Goal: Task Accomplishment & Management: Manage account settings

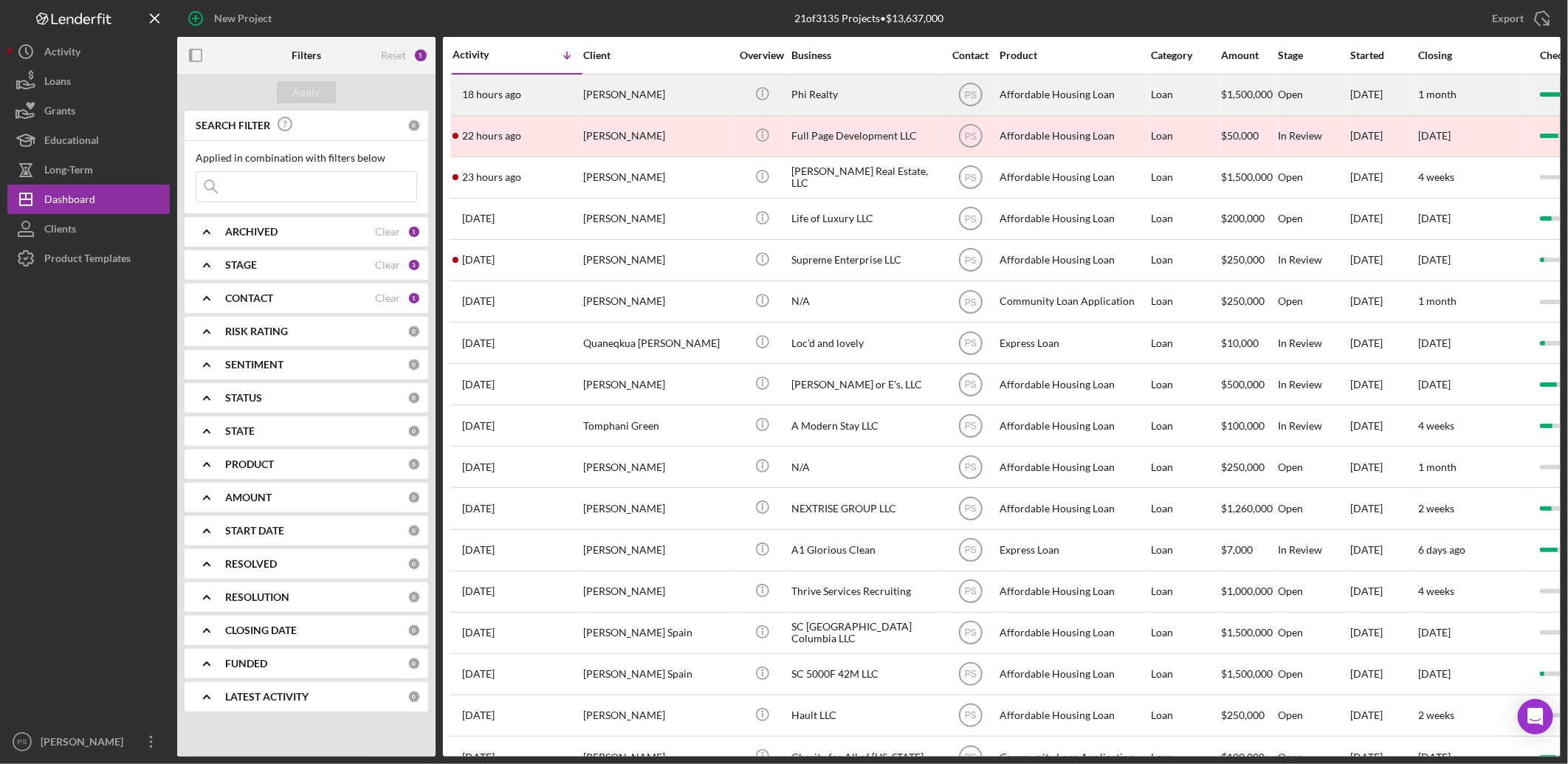
click at [836, 102] on div "Phi Realty" at bounding box center [865, 95] width 148 height 39
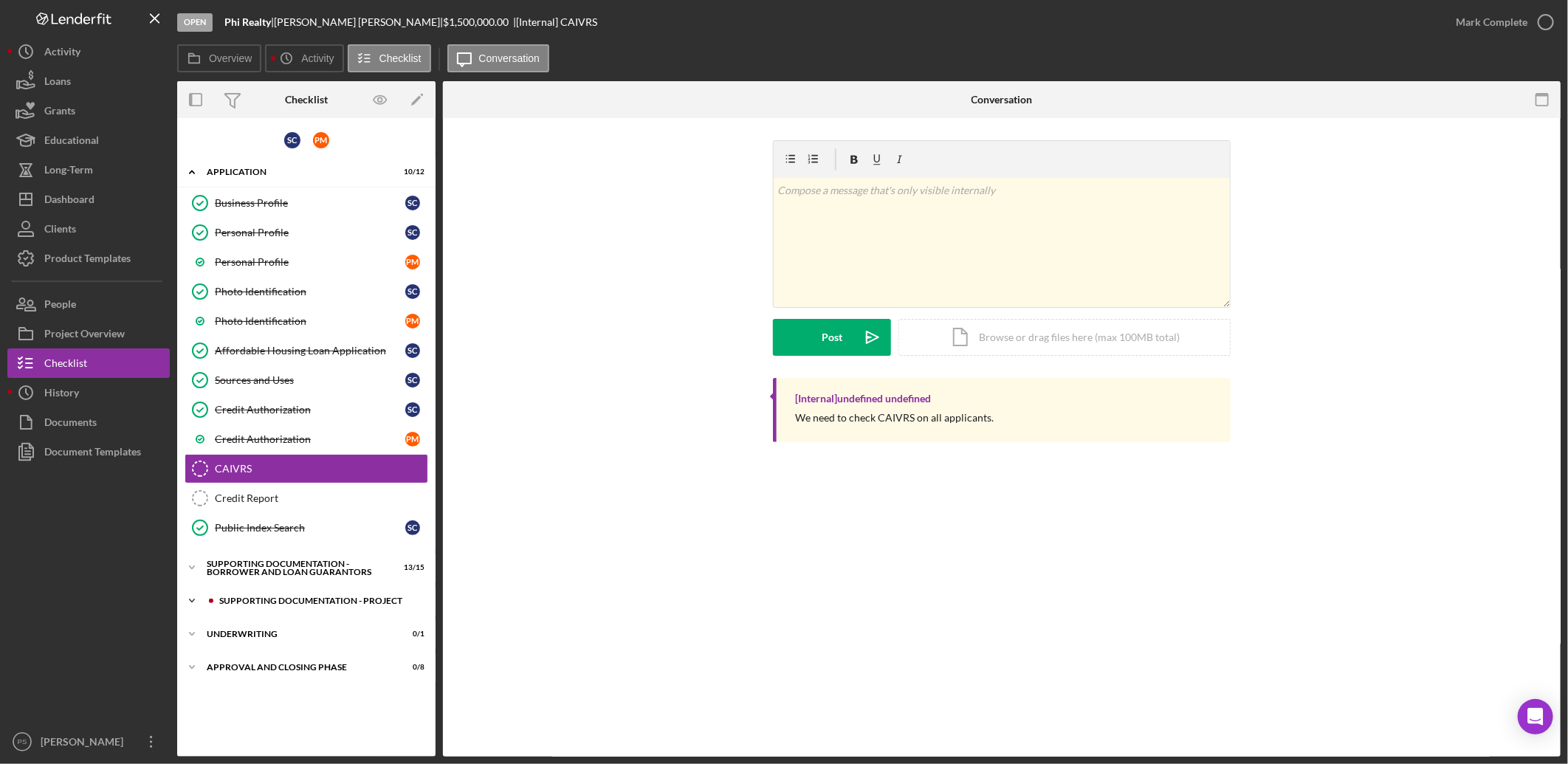
click at [224, 603] on div "Supporting Documentation - Project" at bounding box center [318, 601] width 198 height 9
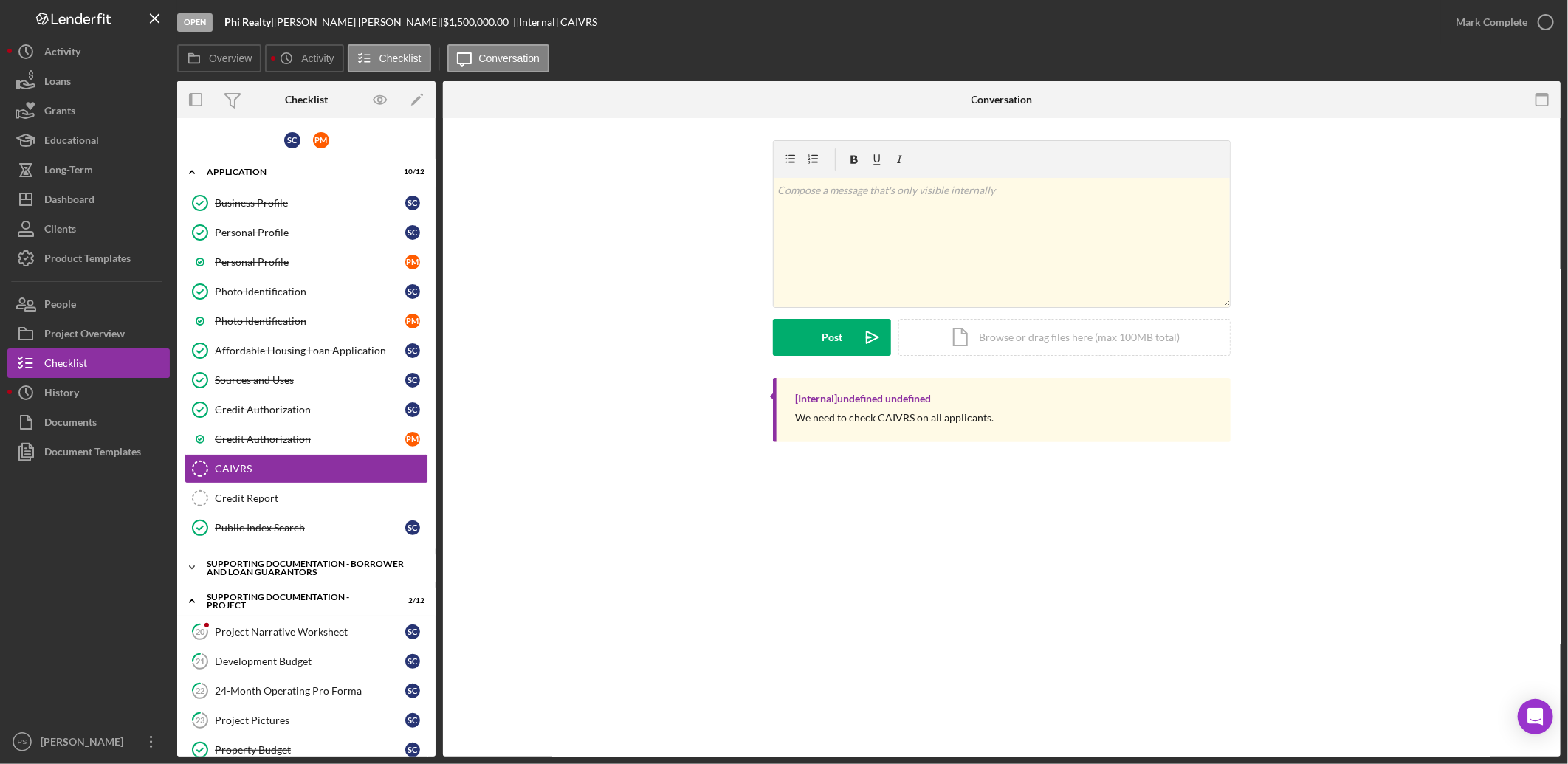
click at [261, 560] on div "Supporting Documentation - Borrower and Loan Guarantors" at bounding box center [312, 568] width 210 height 17
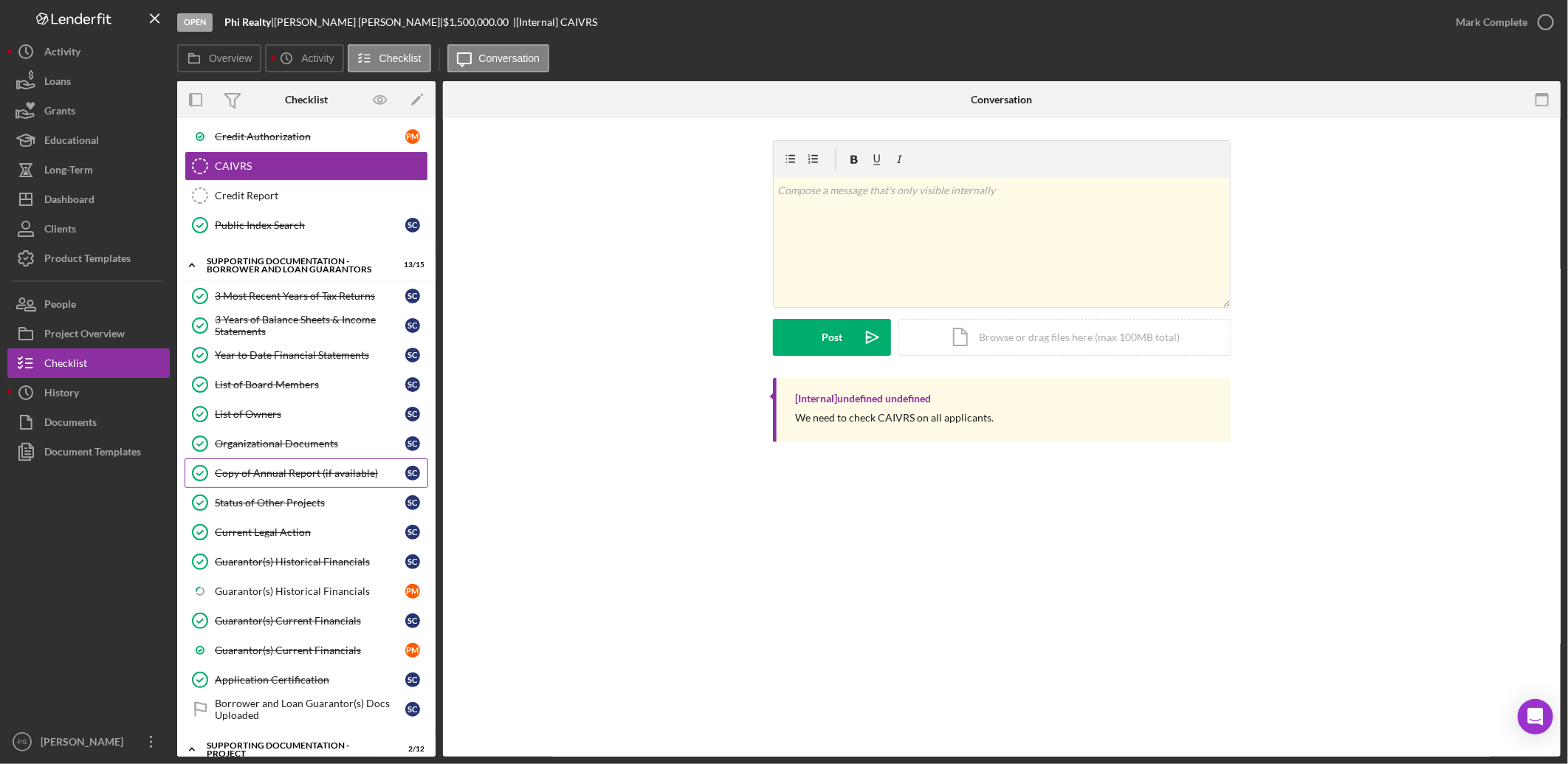
scroll to position [437, 0]
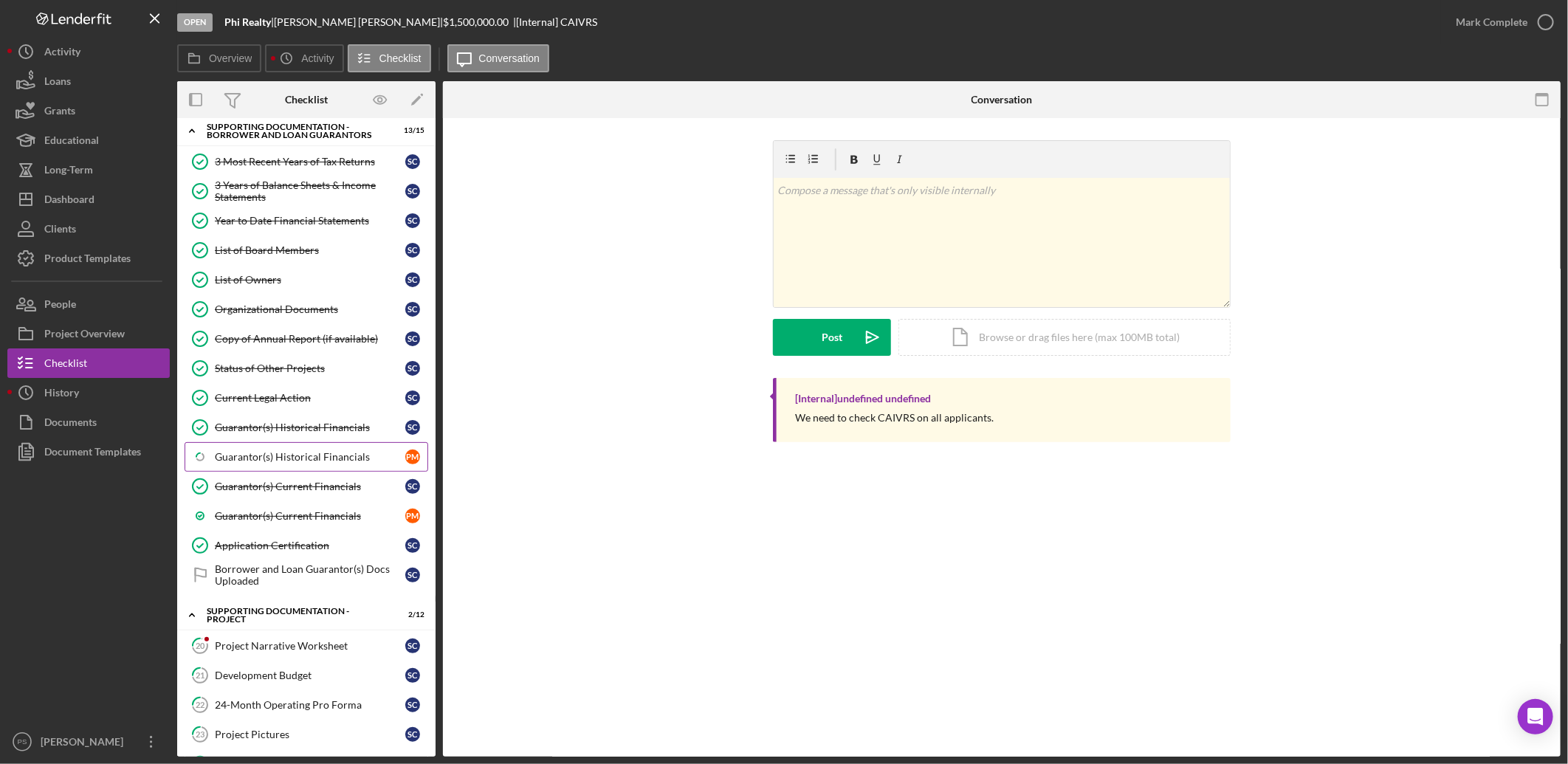
click at [336, 462] on div "Guarantor(s) Historical Financials" at bounding box center [310, 458] width 191 height 12
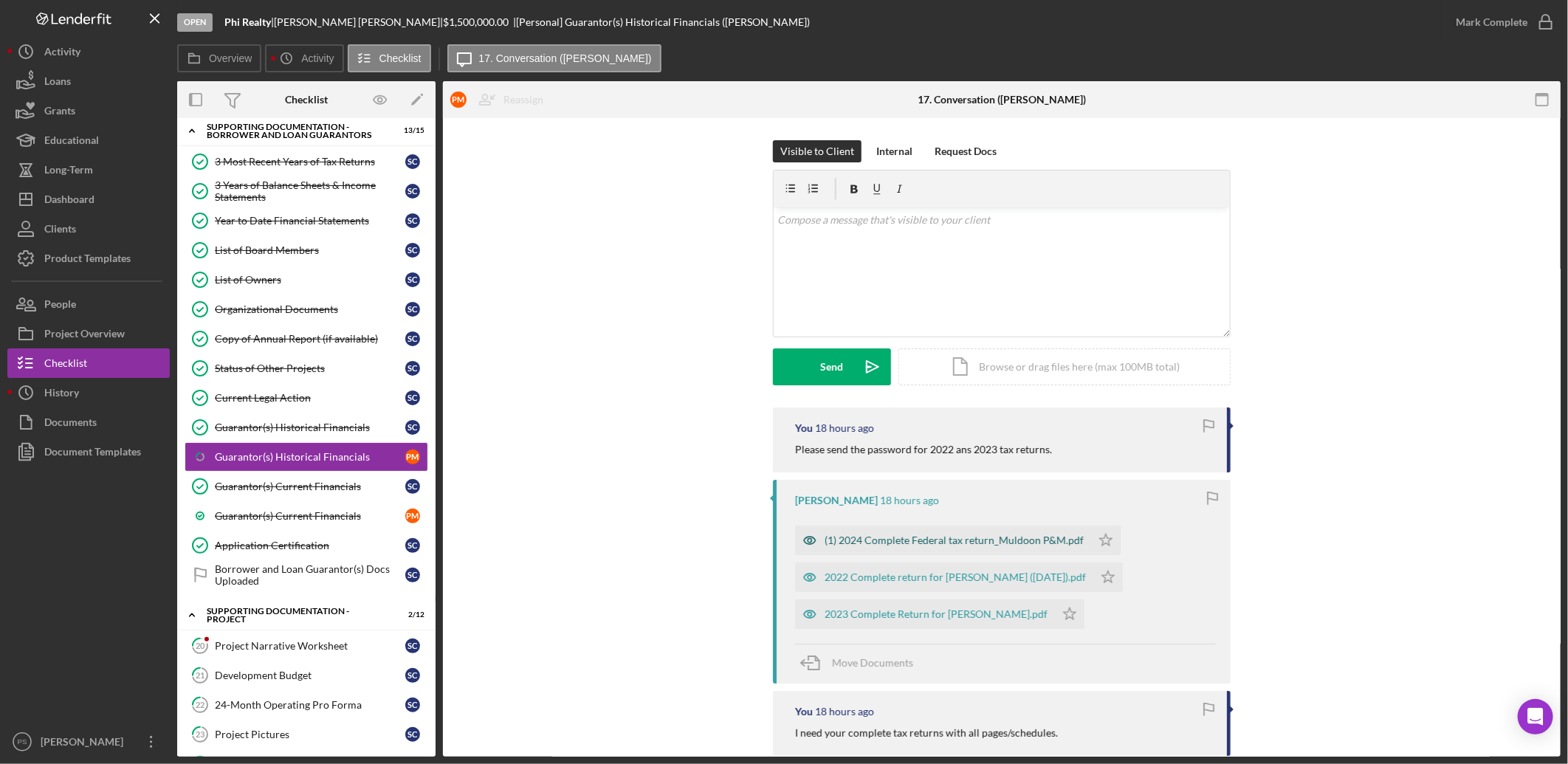
click at [973, 536] on div "(1) 2024 Complete Federal tax return_Muldoon P&M.pdf" at bounding box center [954, 541] width 259 height 12
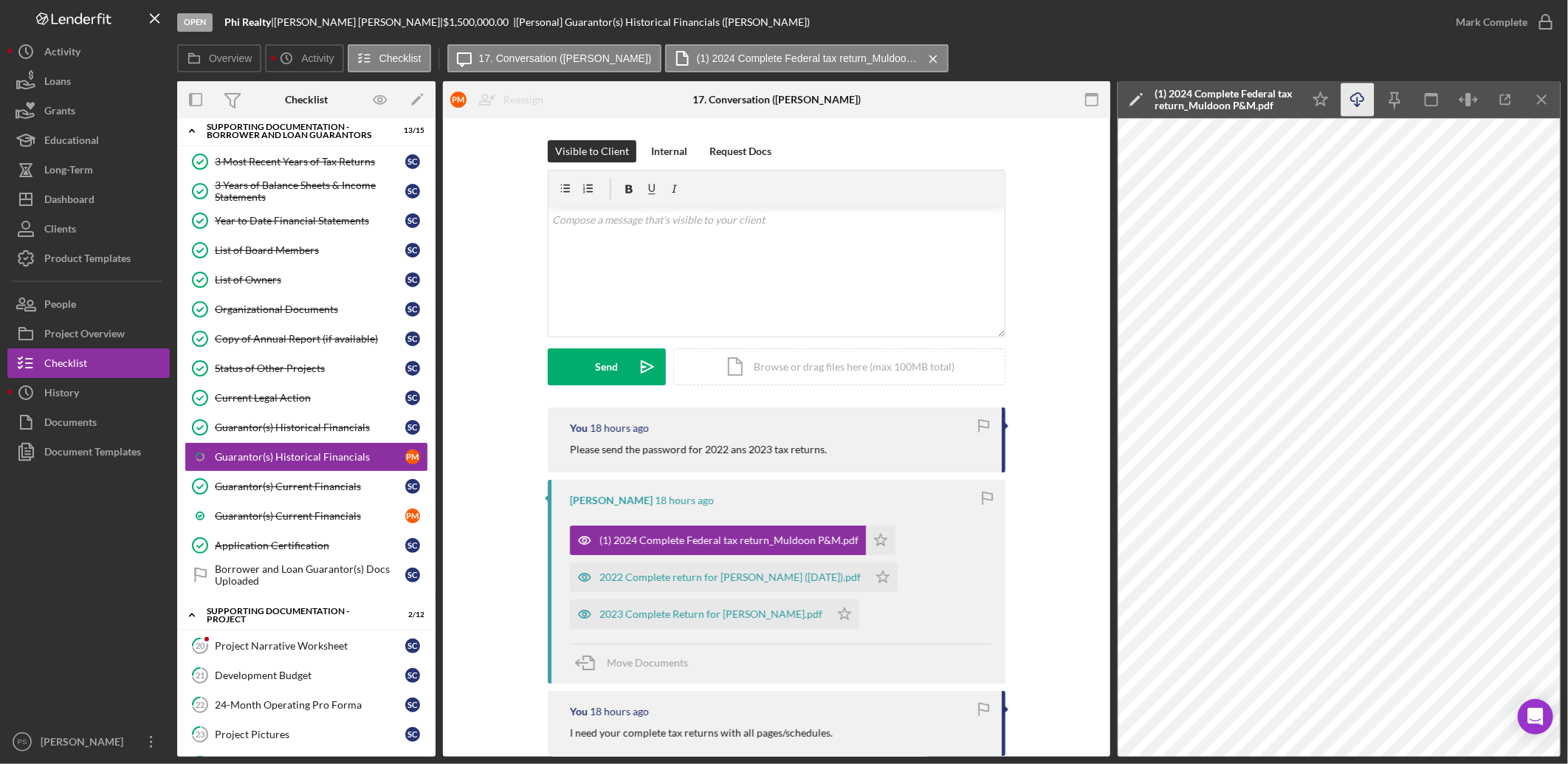
click at [1356, 98] on icon "Icon/Download" at bounding box center [1358, 100] width 33 height 33
click at [802, 572] on div "2022 Complete return for [PERSON_NAME] ([DATE]).pdf" at bounding box center [730, 578] width 261 height 12
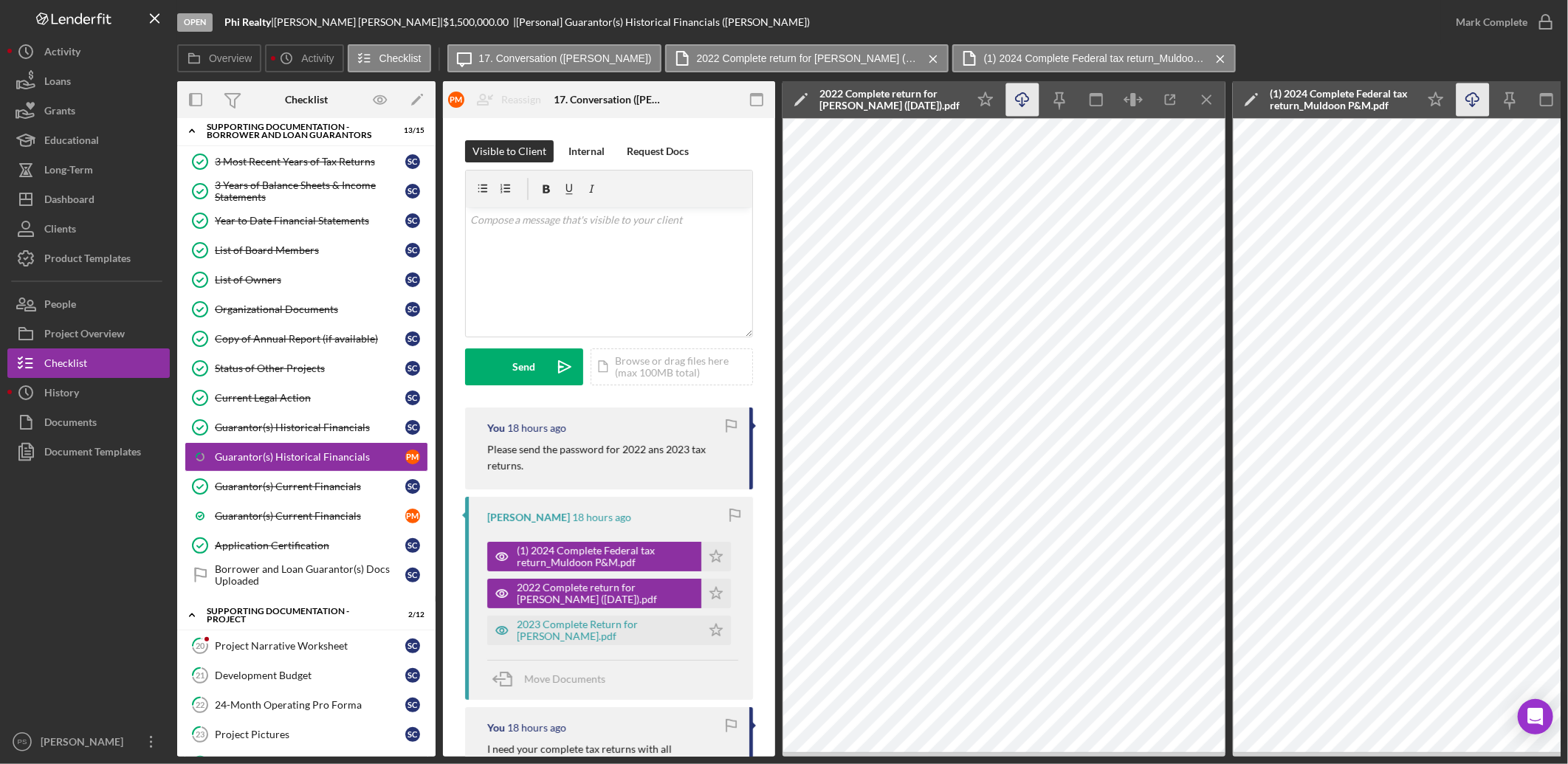
click at [1020, 96] on icon "Icon/Download" at bounding box center [1022, 100] width 33 height 33
click at [631, 623] on div "2023 Complete Return for [PERSON_NAME].pdf" at bounding box center [605, 631] width 177 height 24
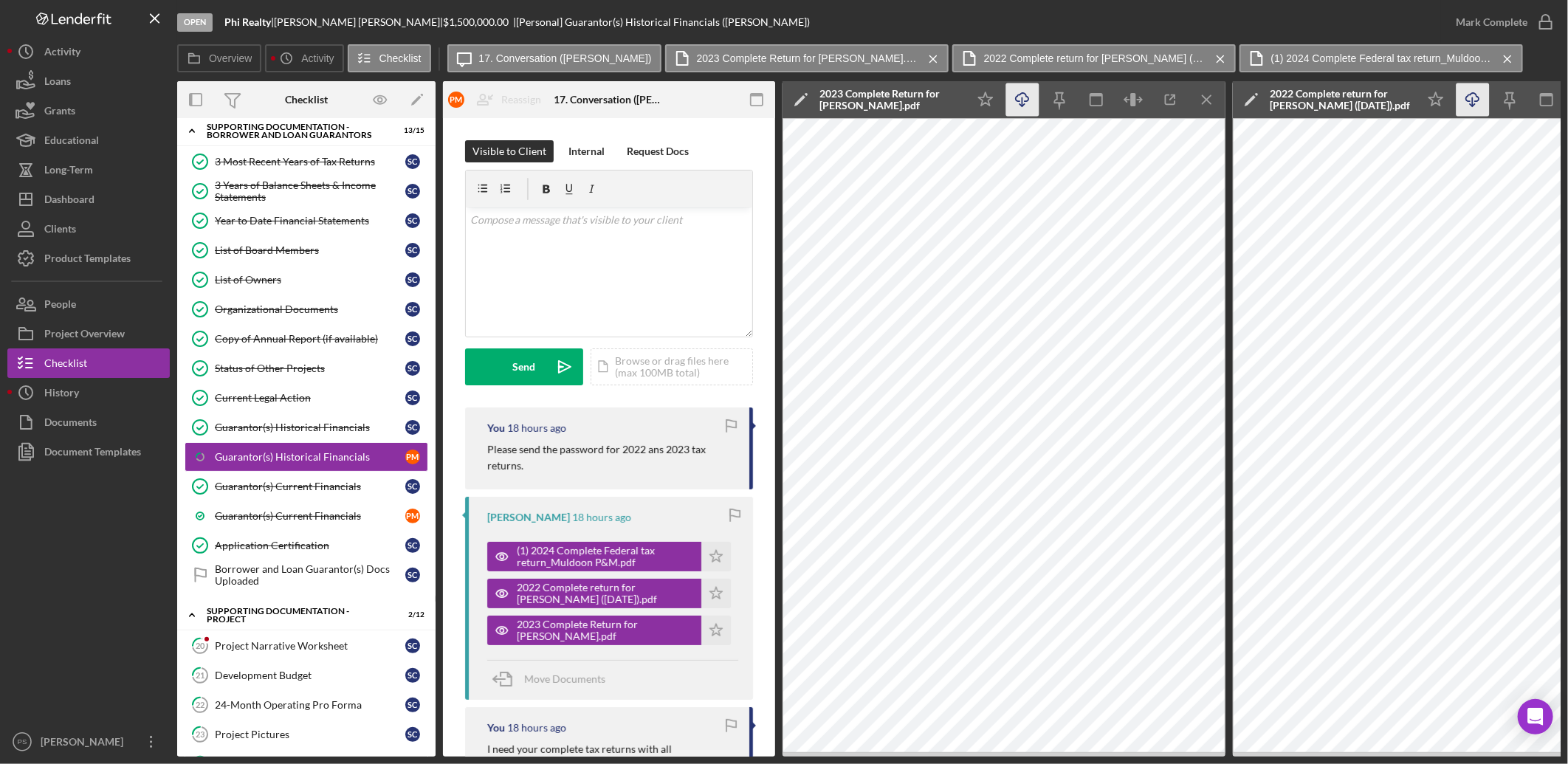
click at [1022, 94] on icon "Icon/Download" at bounding box center [1022, 100] width 33 height 33
click at [82, 363] on div "Checklist" at bounding box center [66, 365] width 43 height 33
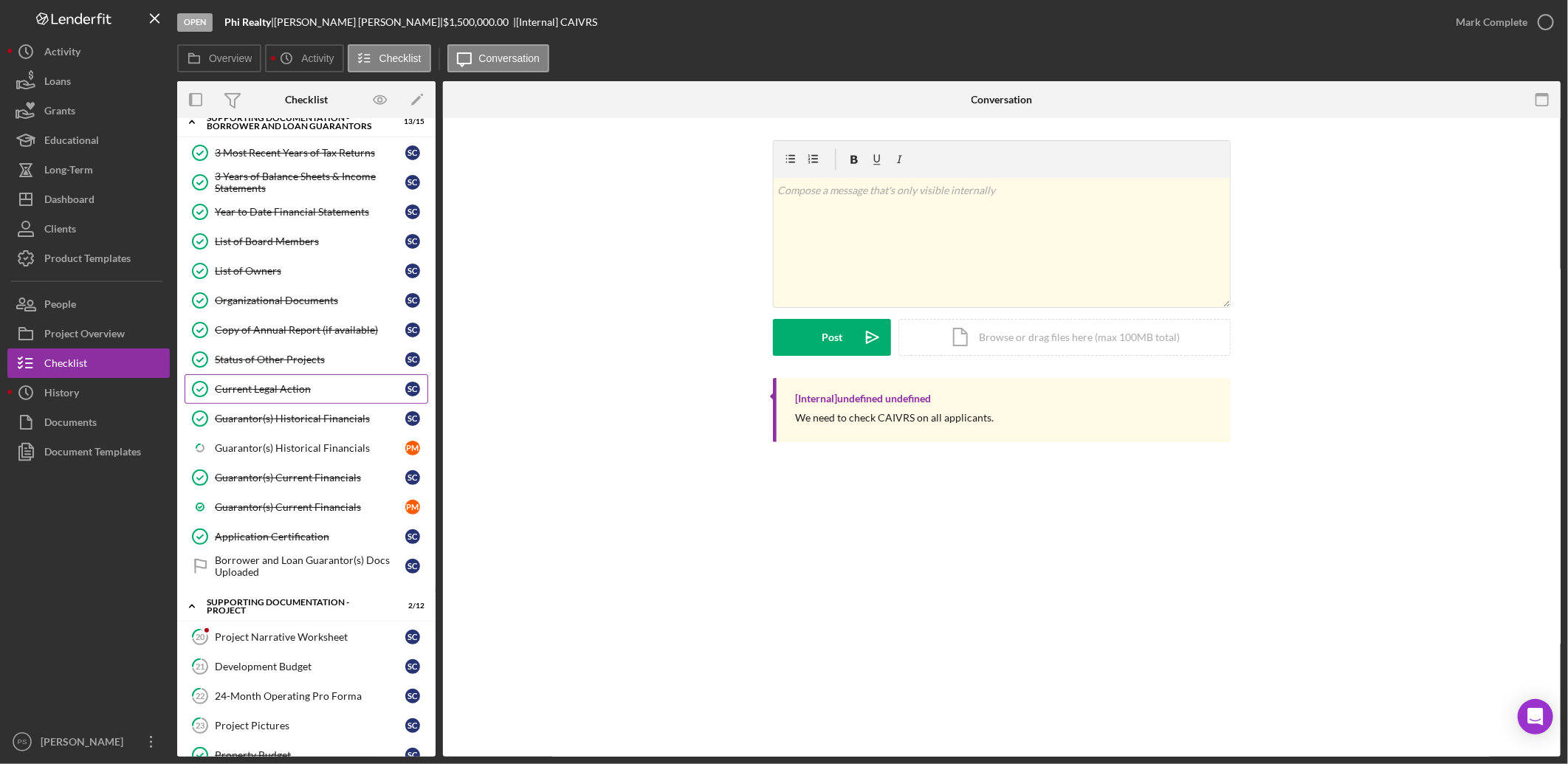
scroll to position [469, 0]
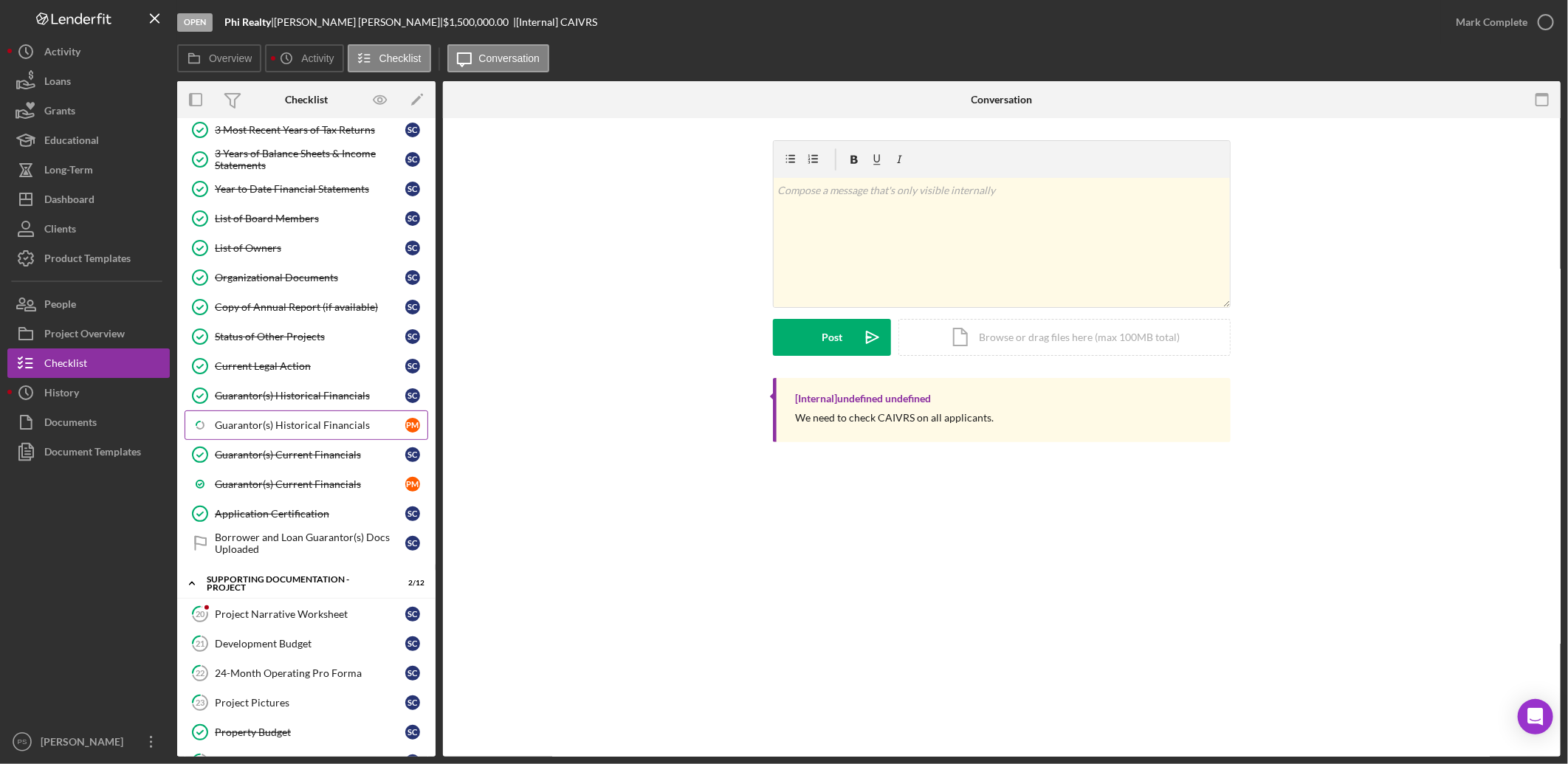
click at [312, 425] on div "Guarantor(s) Historical Financials" at bounding box center [310, 426] width 191 height 12
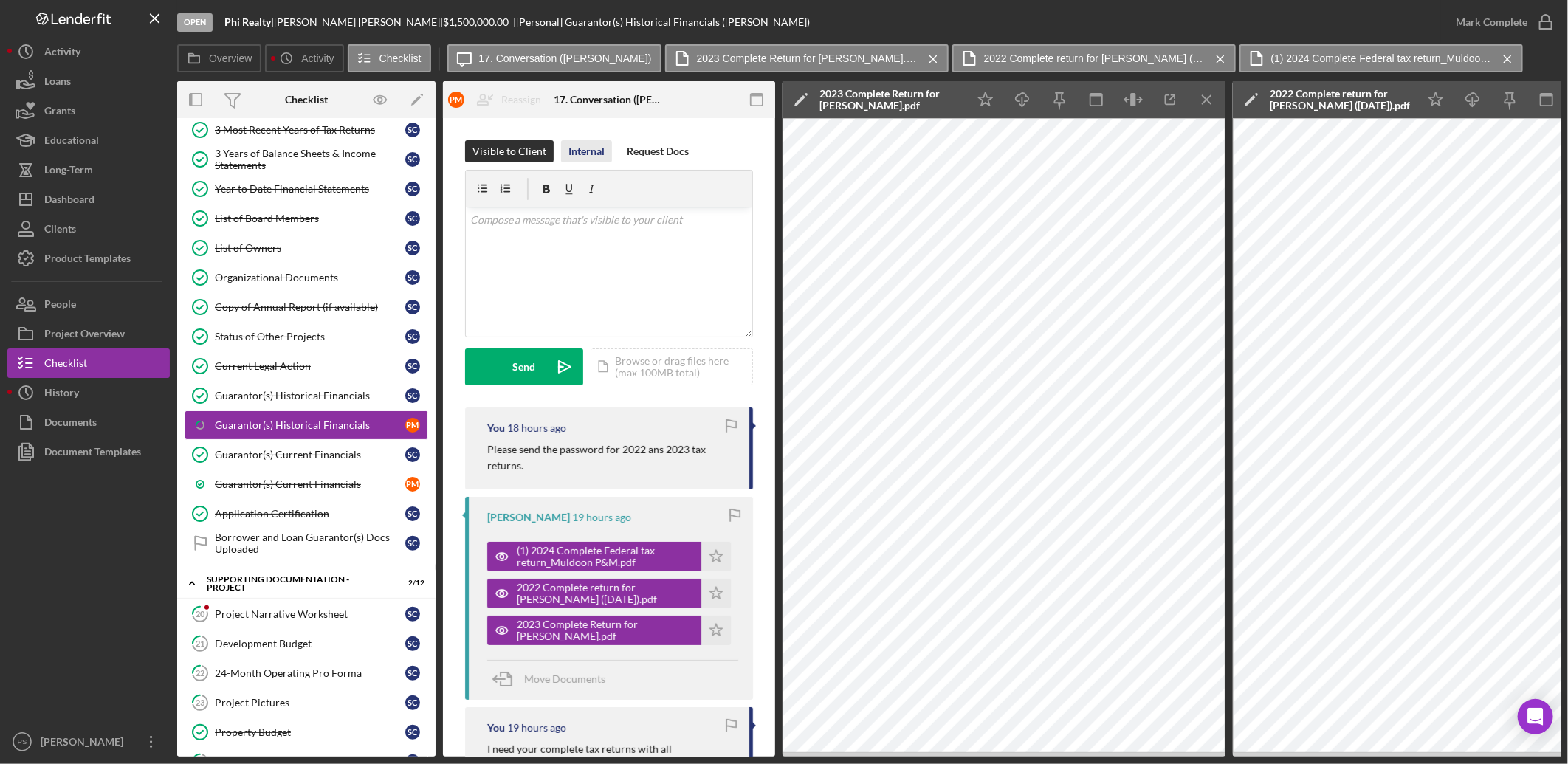
click at [578, 158] on div "Internal" at bounding box center [586, 151] width 36 height 22
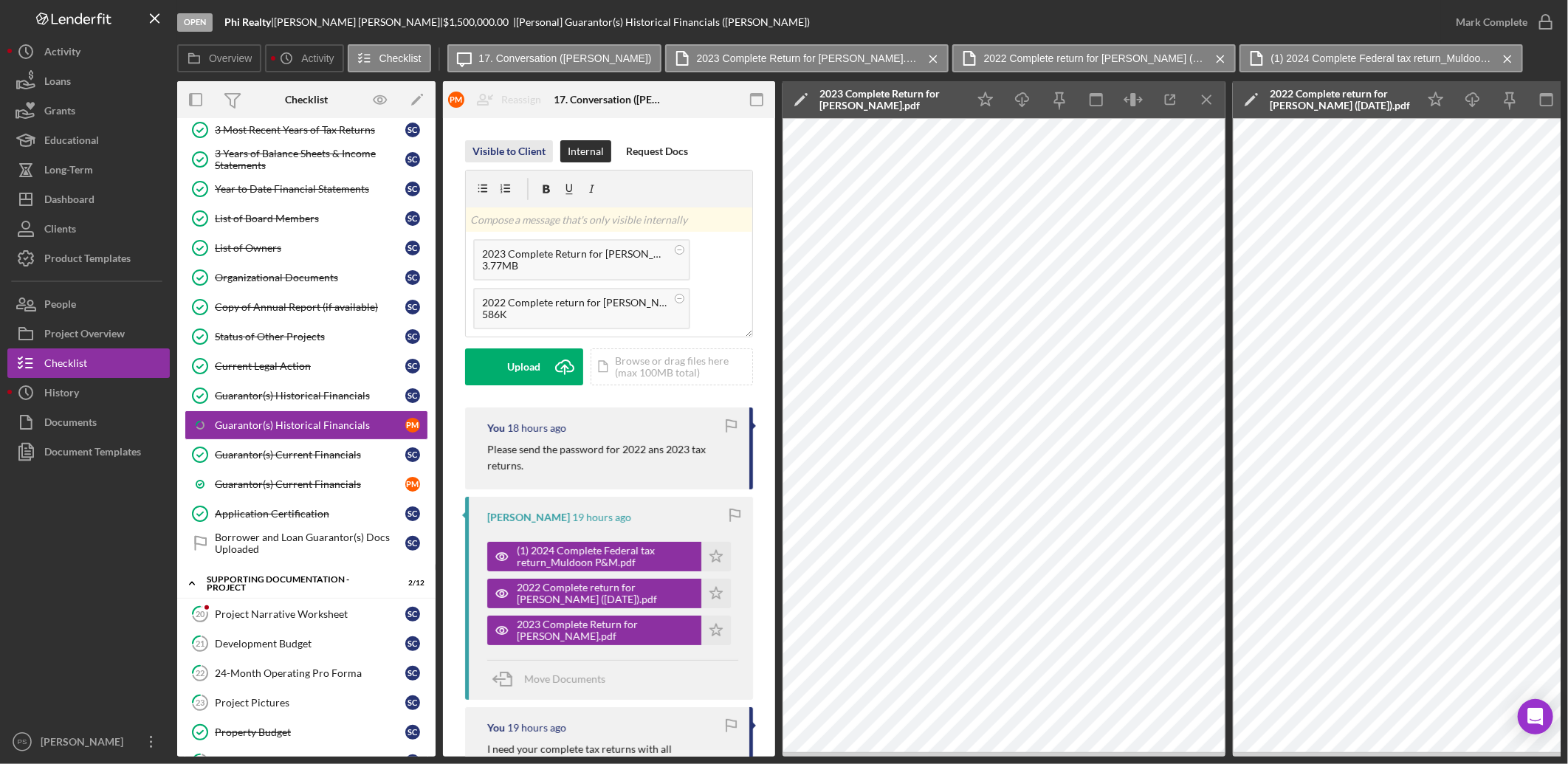
click at [526, 157] on div "Visible to Client" at bounding box center [508, 151] width 73 height 22
click at [580, 145] on div "Internal" at bounding box center [586, 151] width 36 height 22
click at [520, 223] on p at bounding box center [609, 220] width 278 height 16
click at [543, 364] on button "Post Icon/icon-invite-send" at bounding box center [524, 367] width 118 height 37
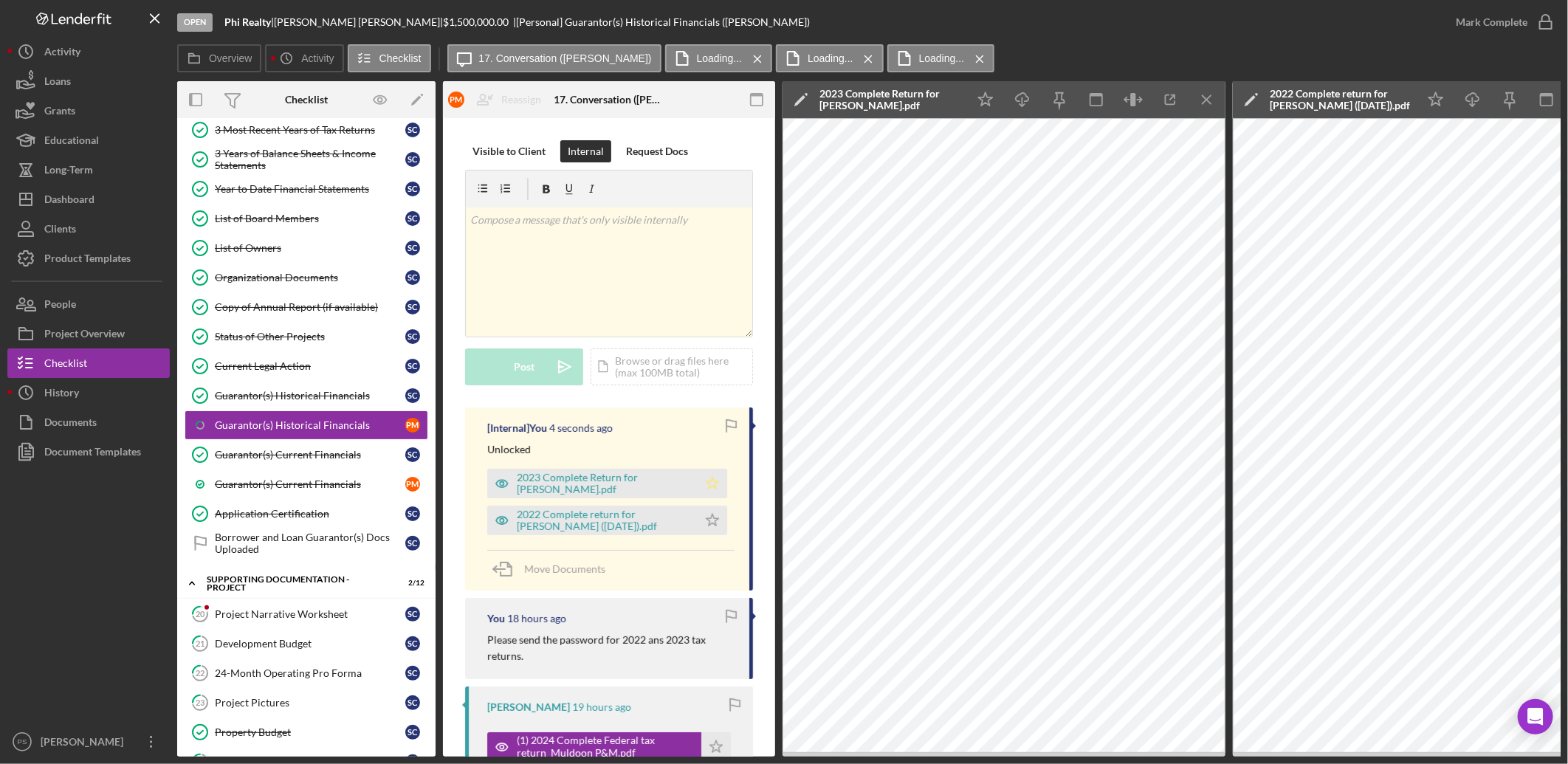
click at [705, 478] on icon "Icon/Star" at bounding box center [712, 483] width 29 height 29
click at [703, 522] on icon "Icon/Star" at bounding box center [712, 520] width 29 height 29
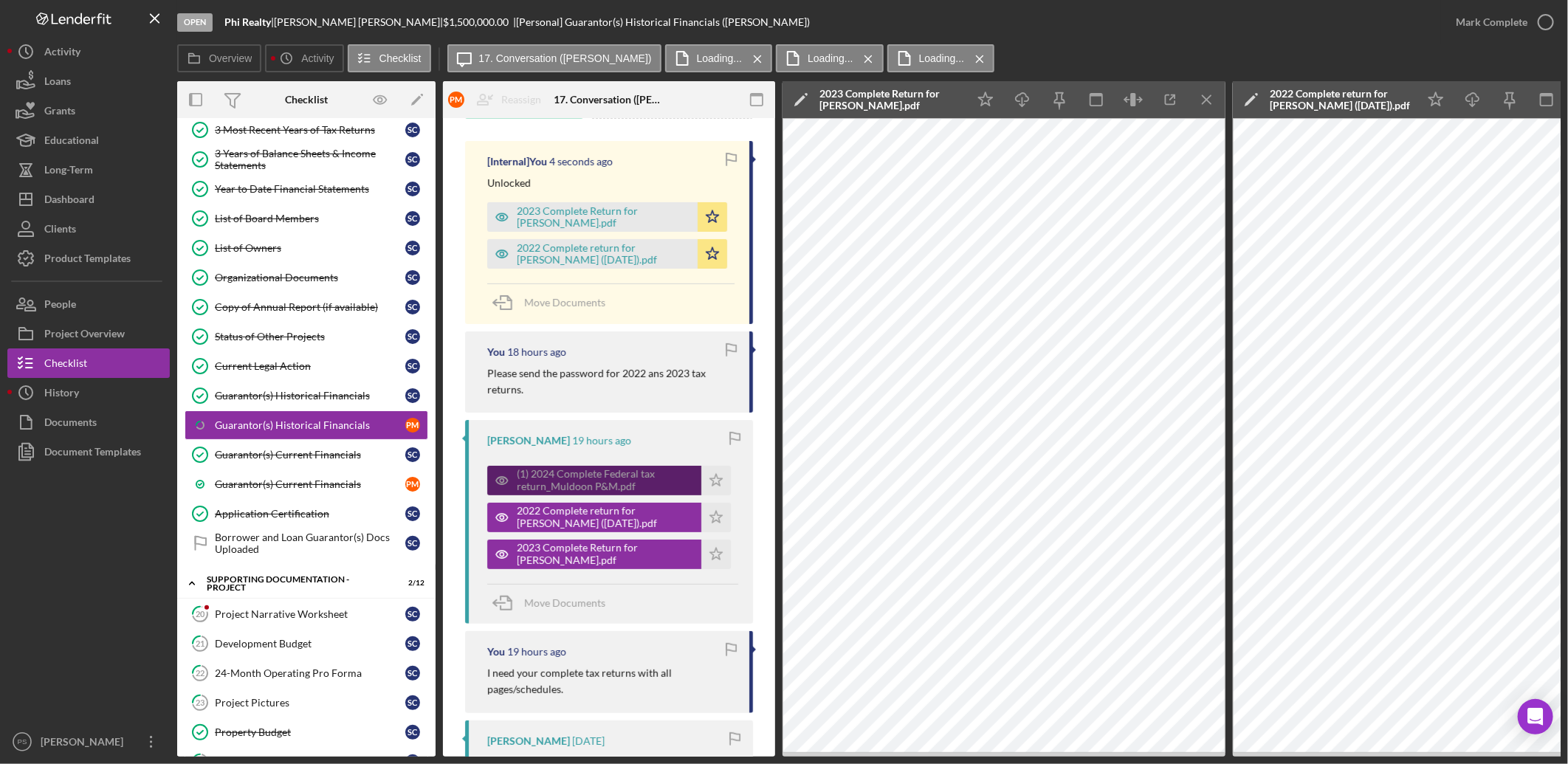
scroll to position [273, 0]
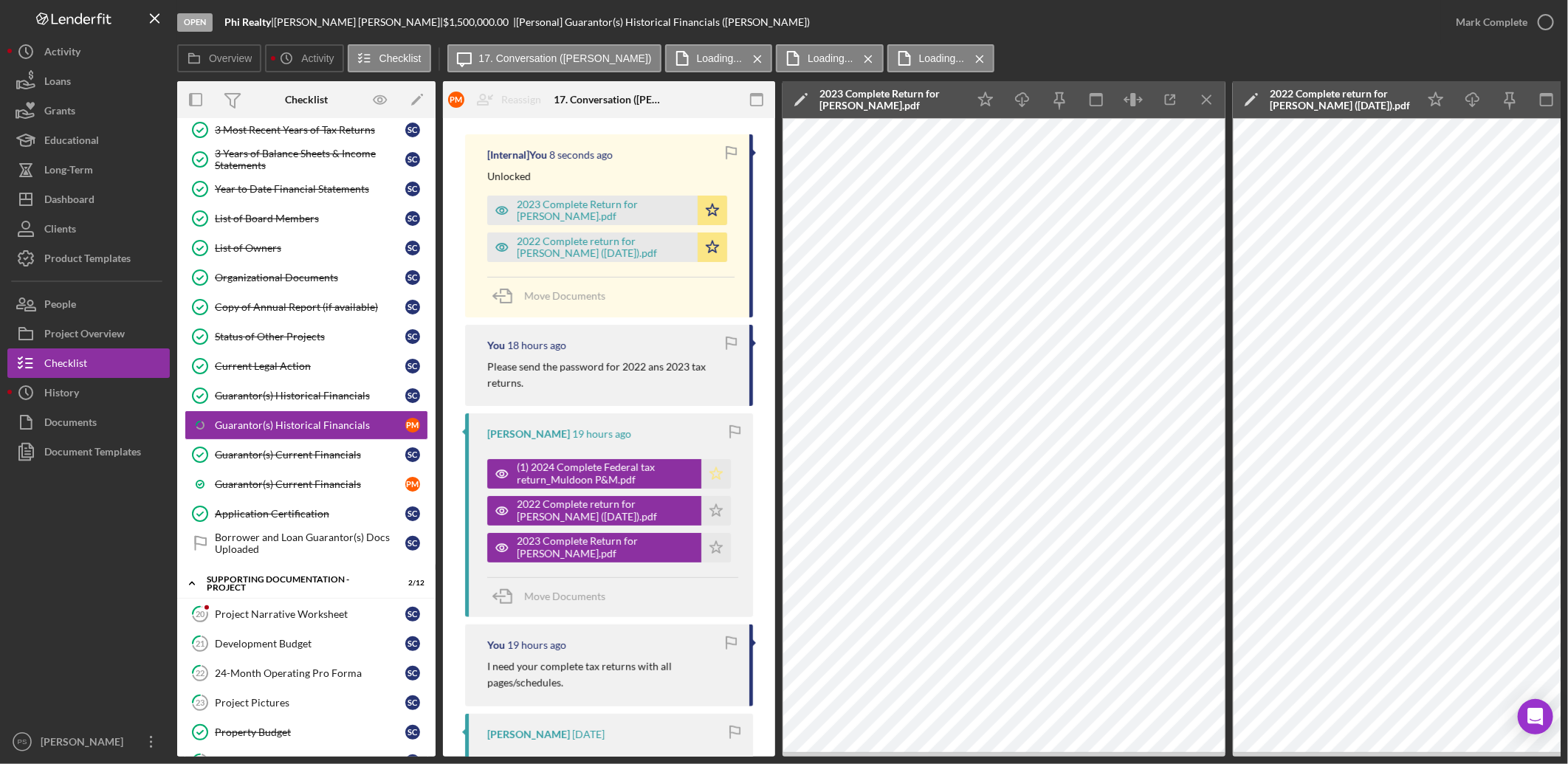
click at [710, 475] on icon "Icon/Star" at bounding box center [716, 474] width 29 height 29
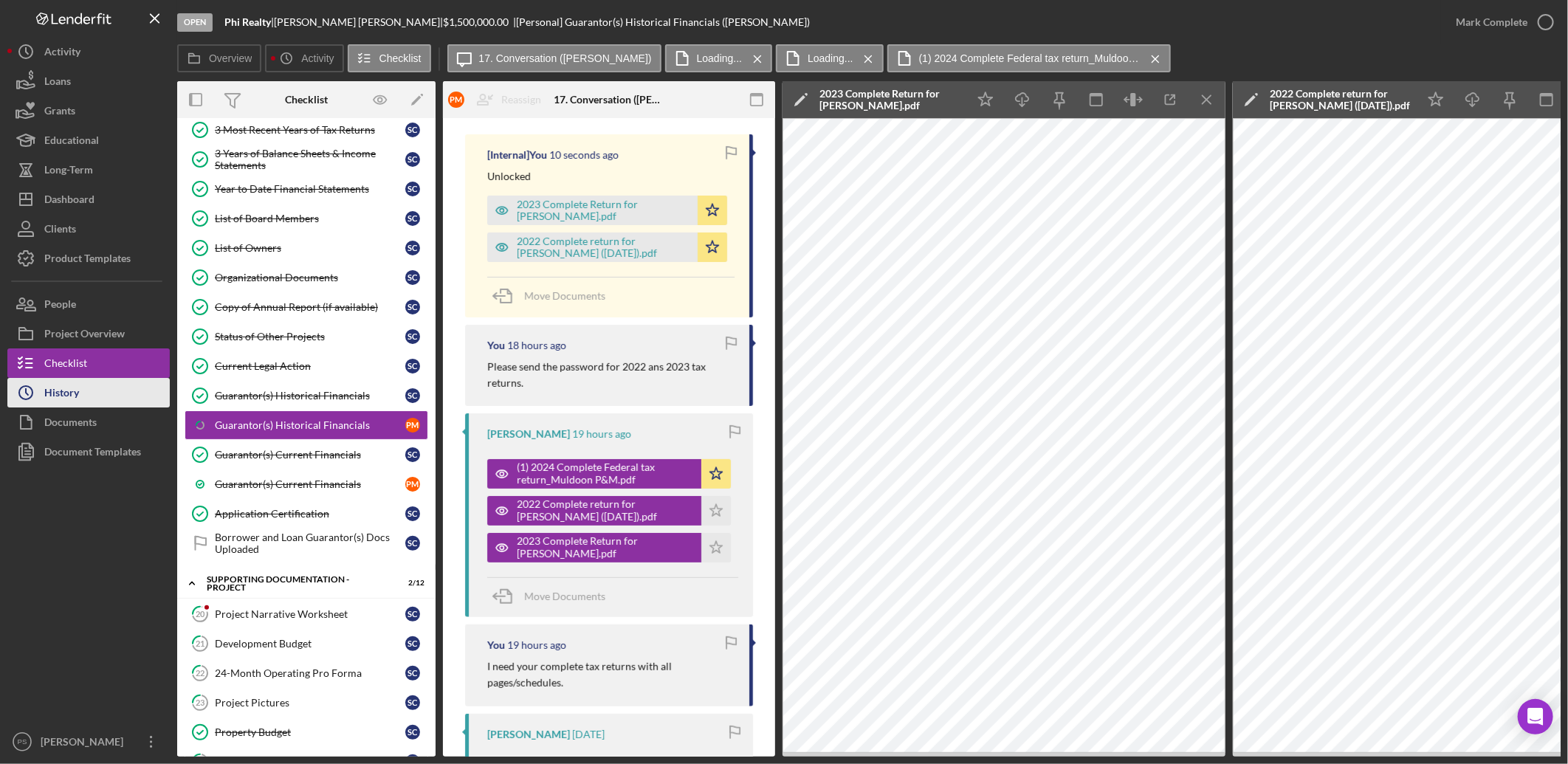
click at [78, 390] on div "History" at bounding box center [62, 394] width 34 height 33
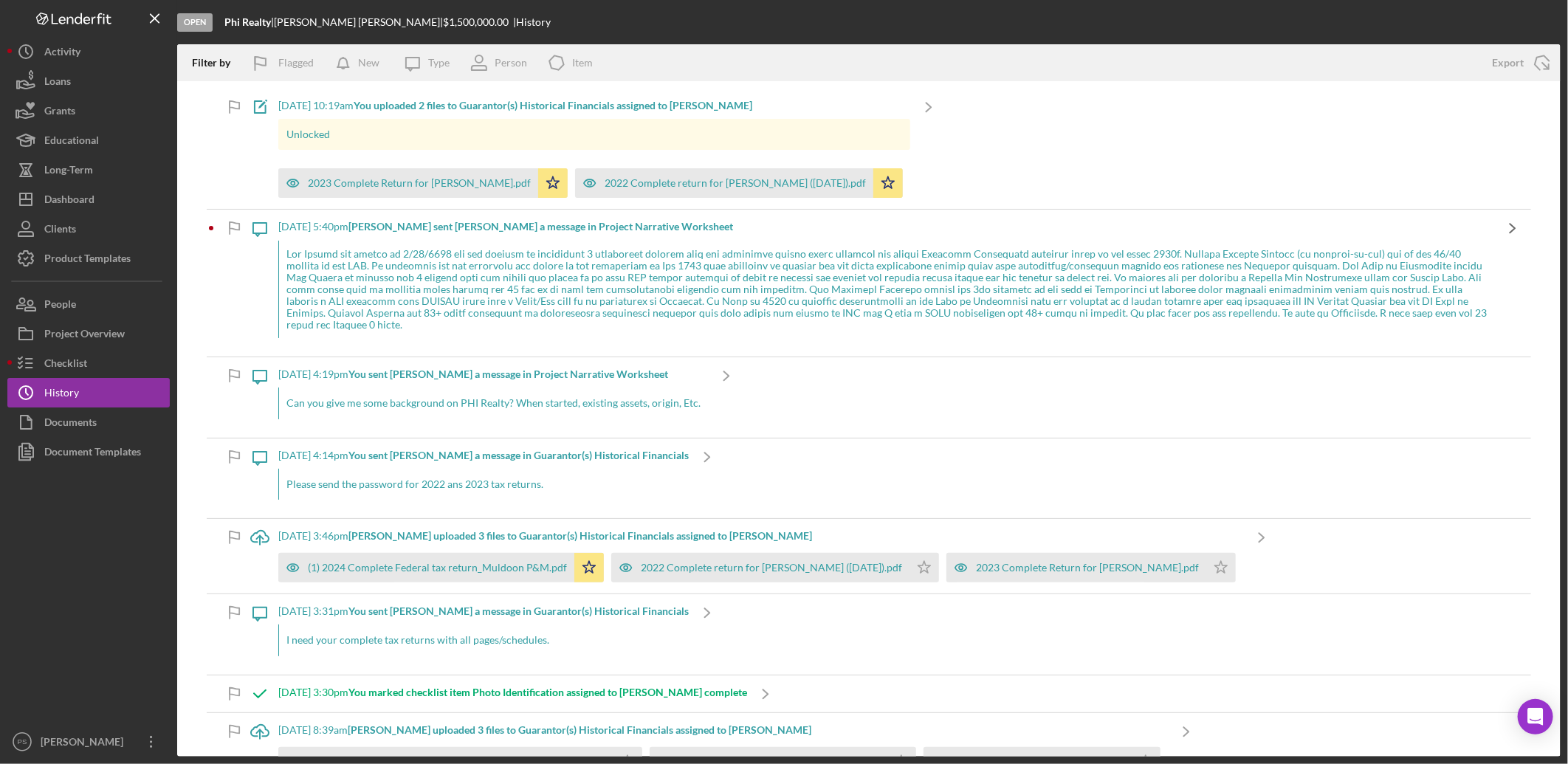
click at [1510, 224] on polyline at bounding box center [1513, 228] width 5 height 9
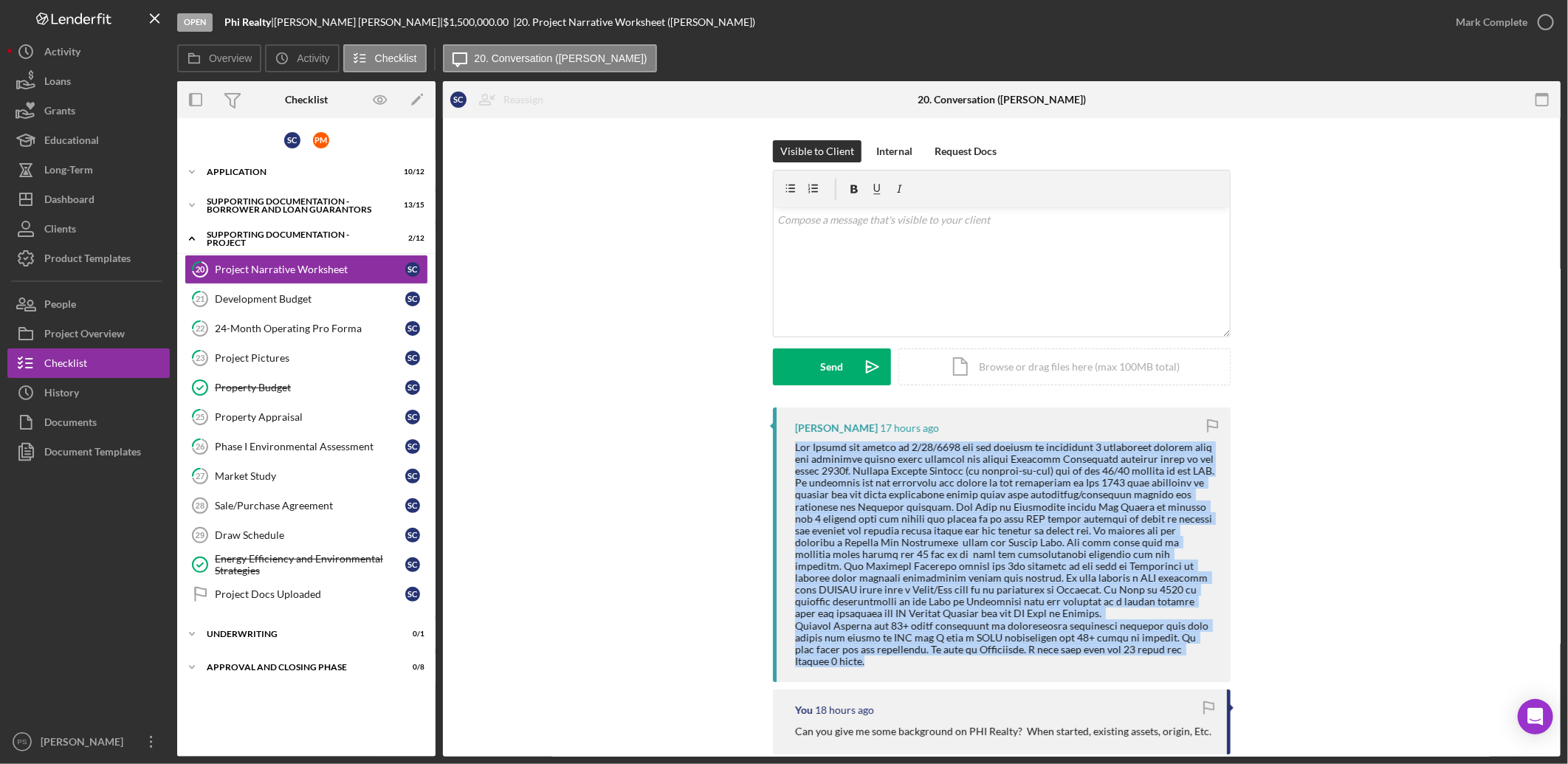
drag, startPoint x: 793, startPoint y: 446, endPoint x: 943, endPoint y: 657, distance: 258.9
click at [943, 657] on div at bounding box center [1005, 554] width 421 height 226
copy div "Phi Realty was formed on [DATE] for the purpose of purchasing 3 contiguous parc…"
click at [194, 172] on icon "Icon/Expander" at bounding box center [191, 172] width 29 height 29
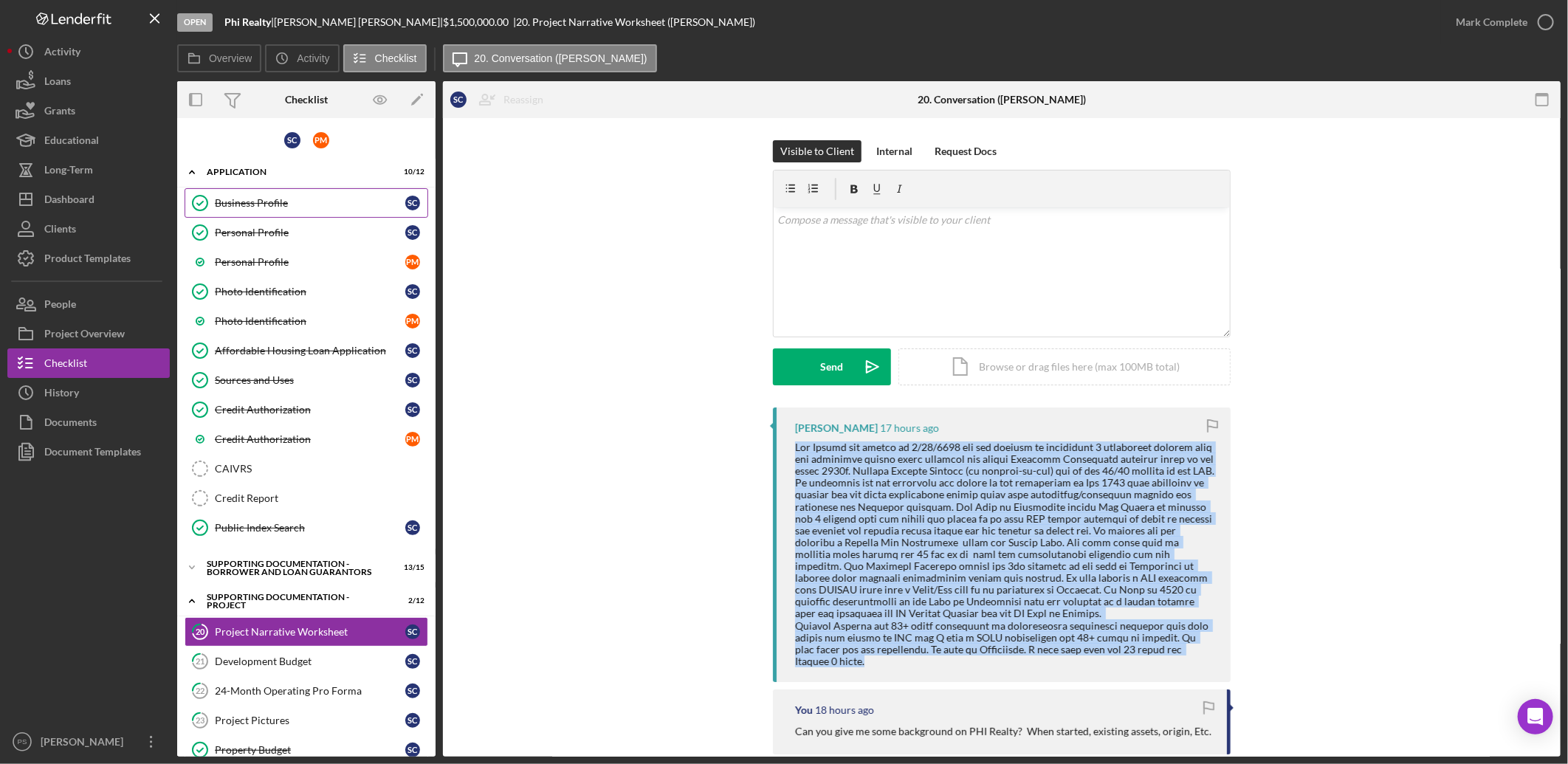
click at [260, 208] on div "Business Profile" at bounding box center [310, 203] width 191 height 12
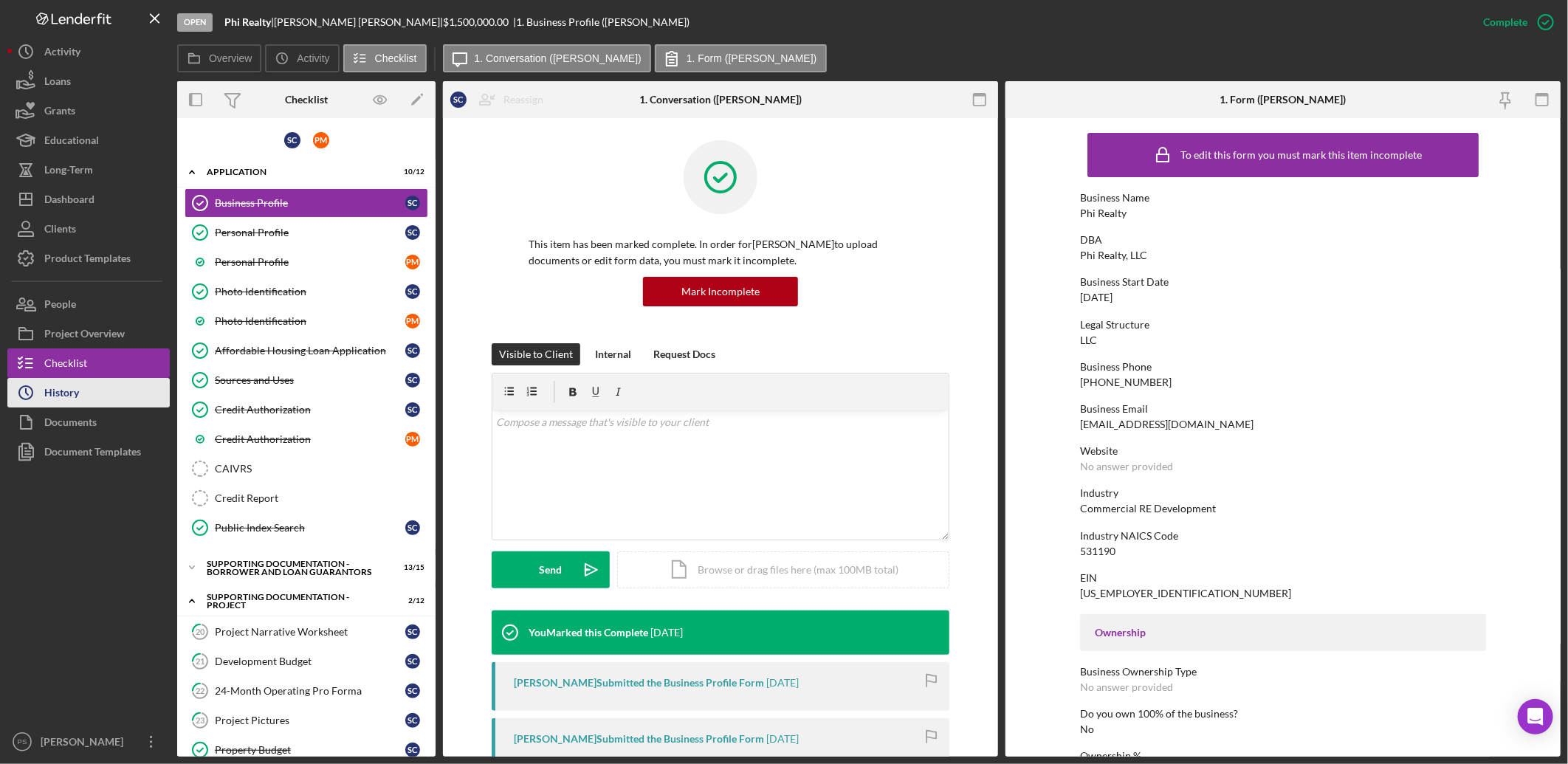
click at [104, 393] on button "Icon/History History" at bounding box center [88, 392] width 162 height 29
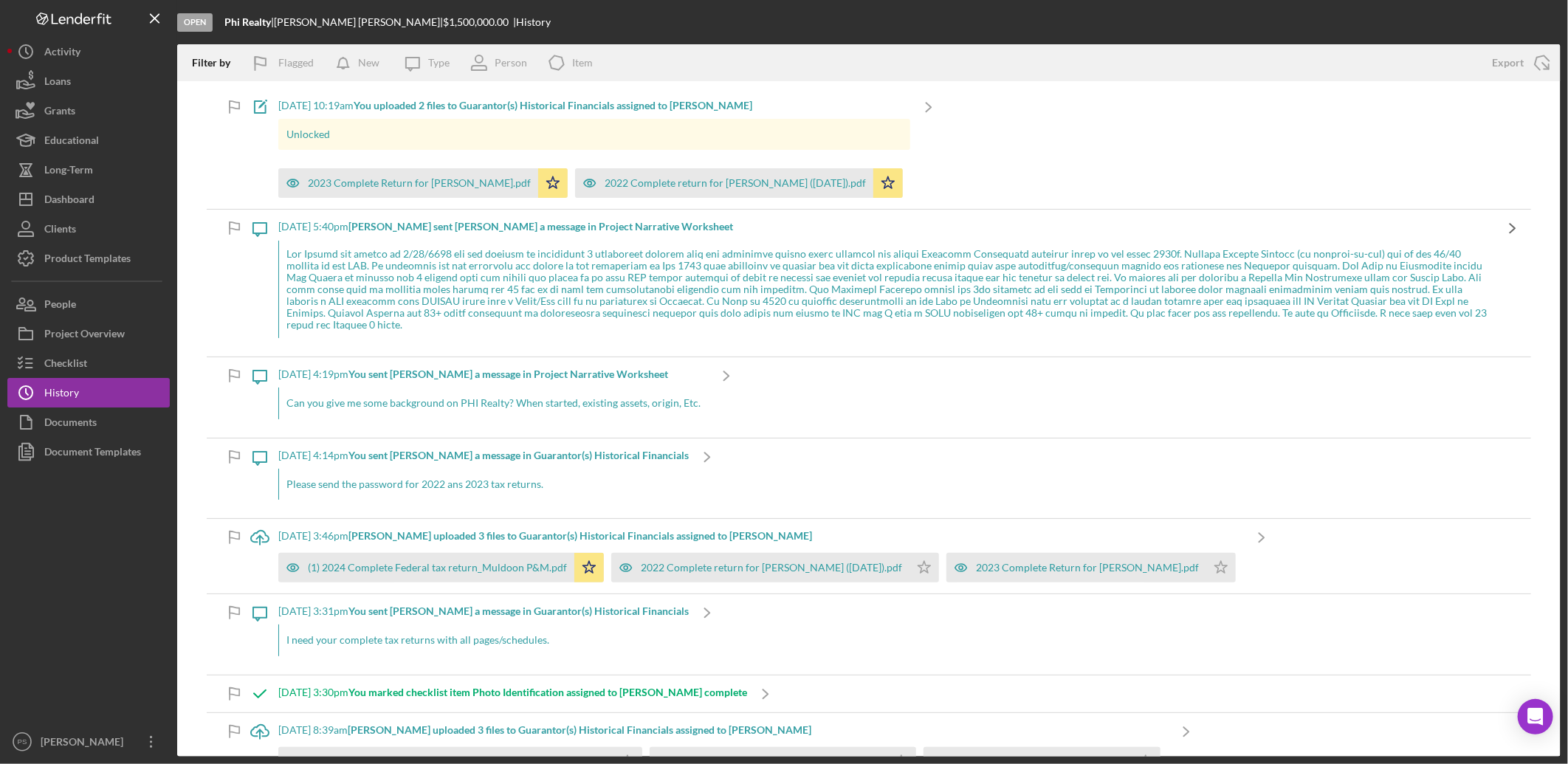
click at [1503, 227] on icon "Icon/Navigate" at bounding box center [1512, 227] width 37 height 37
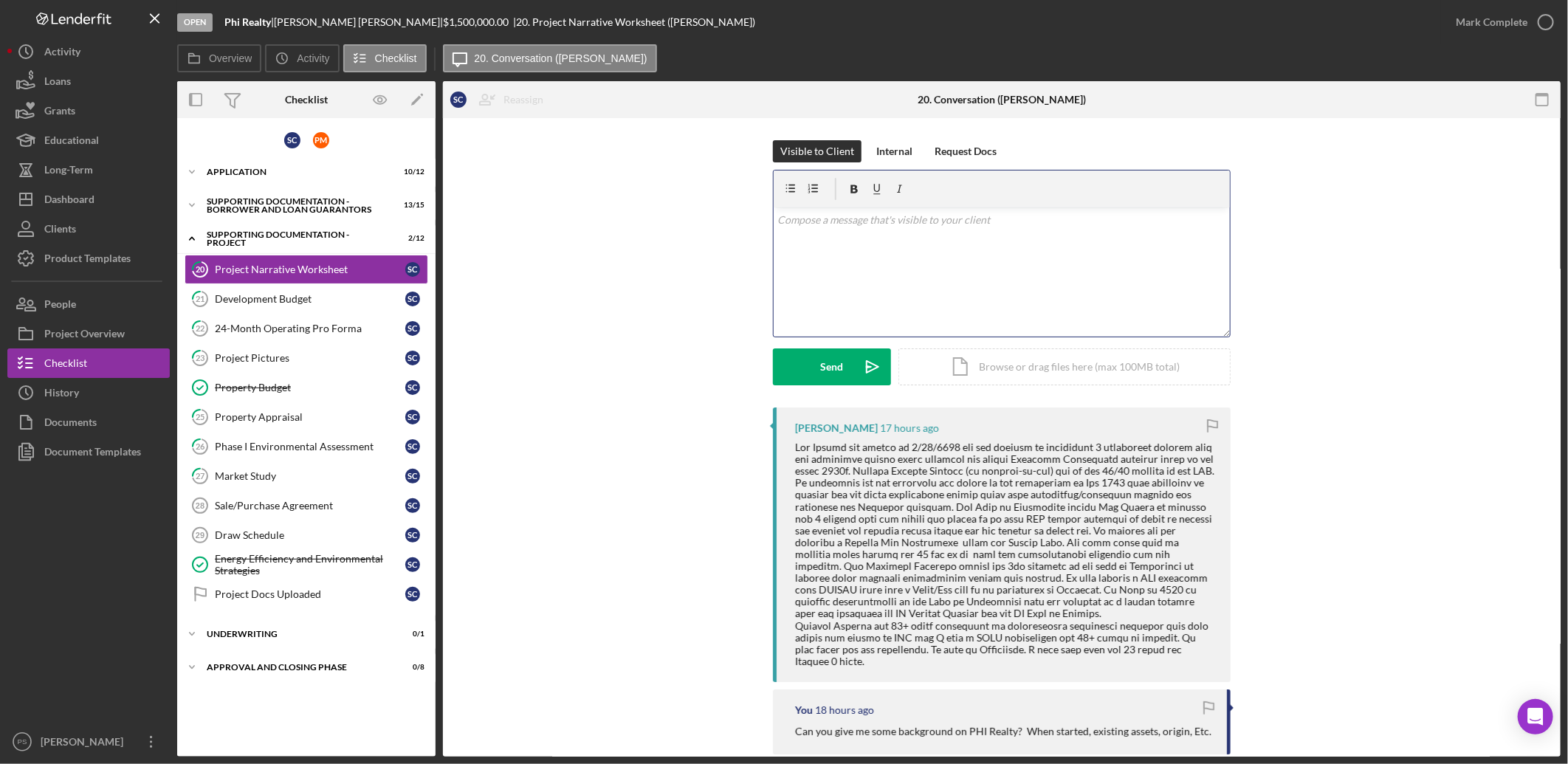
click at [829, 219] on p at bounding box center [1002, 220] width 448 height 16
click at [821, 371] on div "Send" at bounding box center [832, 367] width 23 height 37
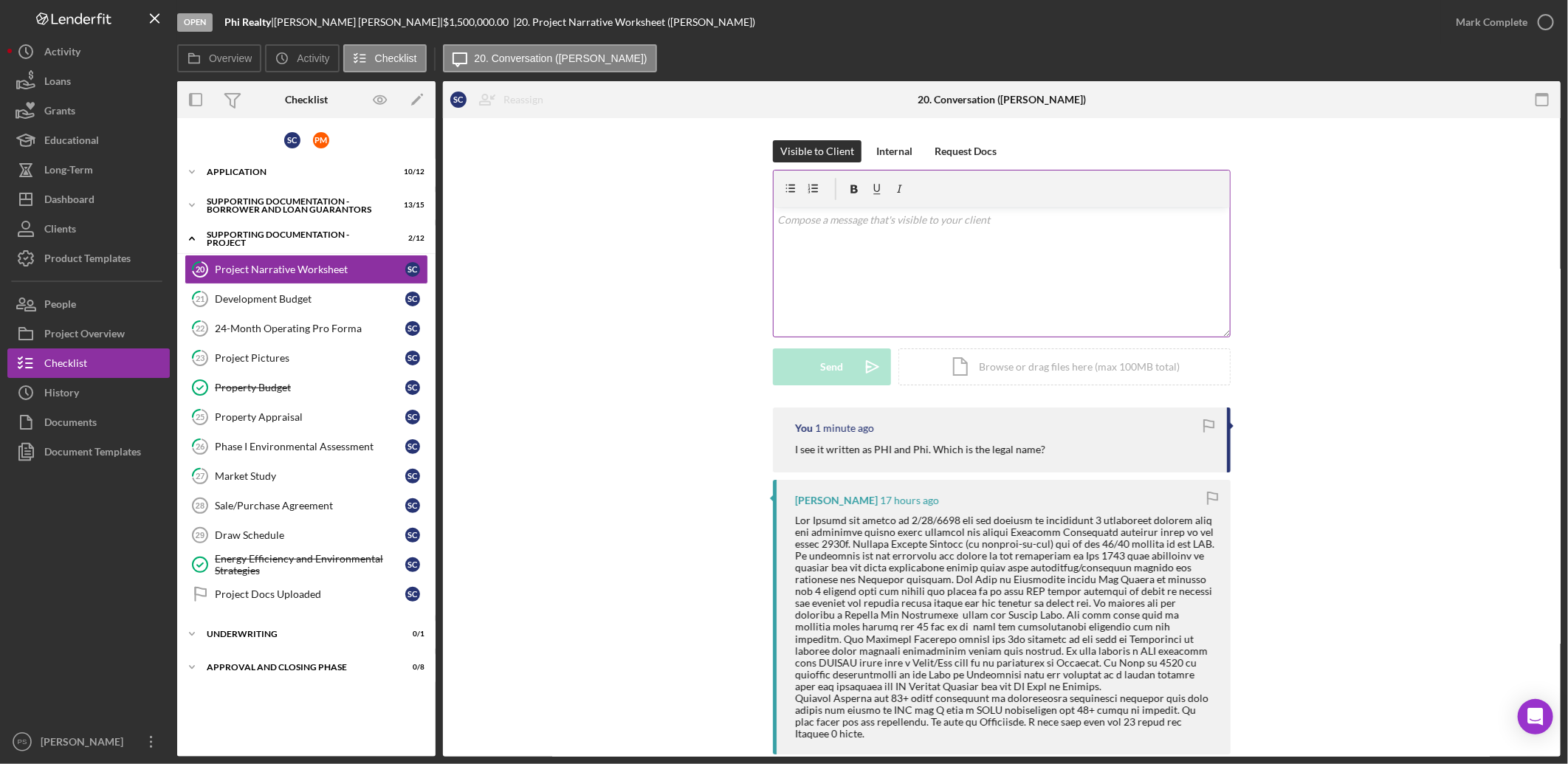
click at [910, 233] on div "v Color teal Color pink Remove color Add row above Add row below Add column bef…" at bounding box center [1002, 272] width 457 height 130
click at [830, 363] on div "Send" at bounding box center [832, 367] width 23 height 37
